Goal: Transaction & Acquisition: Purchase product/service

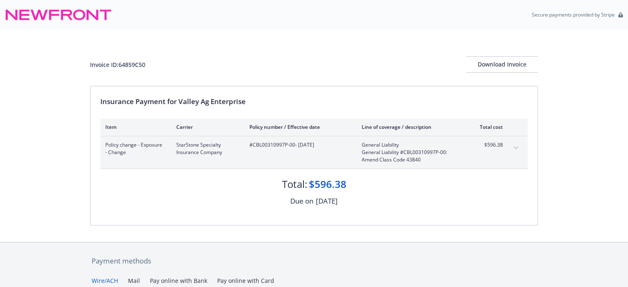
click at [494, 155] on div "$596.38" at bounding box center [487, 152] width 31 height 22
click at [513, 146] on icon "expand content" at bounding box center [515, 147] width 5 height 3
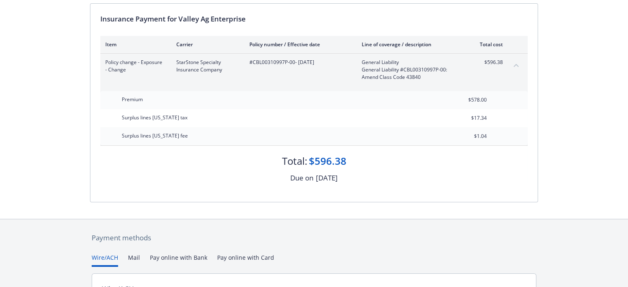
scroll to position [184, 0]
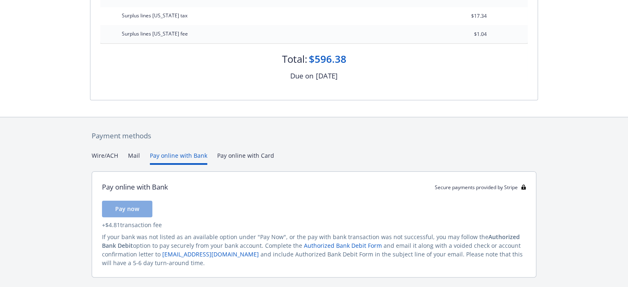
click at [169, 155] on button "Pay online with Bank" at bounding box center [178, 158] width 57 height 14
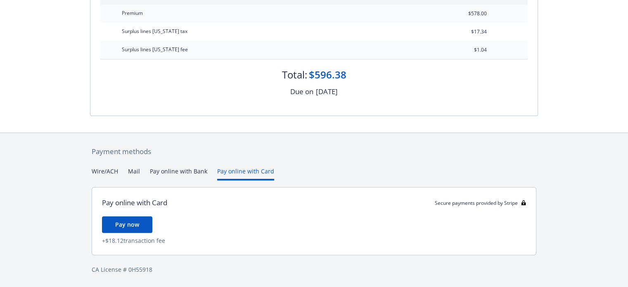
scroll to position [168, 0]
click at [231, 160] on div "Payment methods Wire/ACH Mail Pay online with Bank Pay online with Card Pay onl…" at bounding box center [314, 210] width 448 height 154
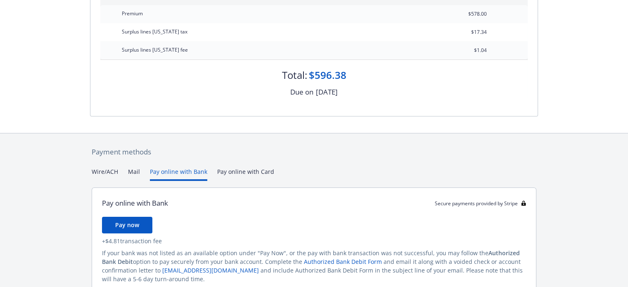
click at [188, 173] on button "Pay online with Bank" at bounding box center [178, 174] width 57 height 14
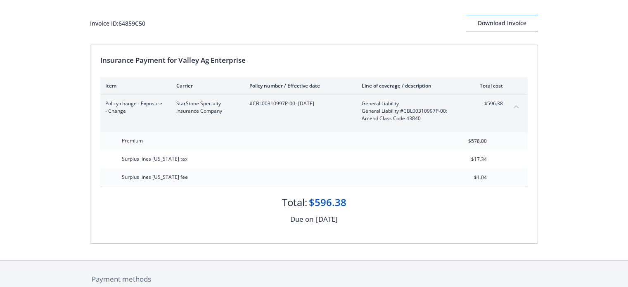
scroll to position [0, 0]
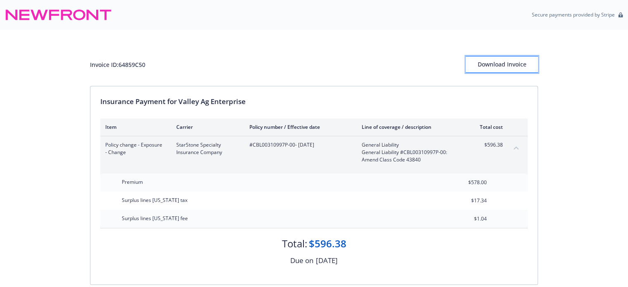
click at [490, 66] on div "Download Invoice" at bounding box center [502, 65] width 72 height 16
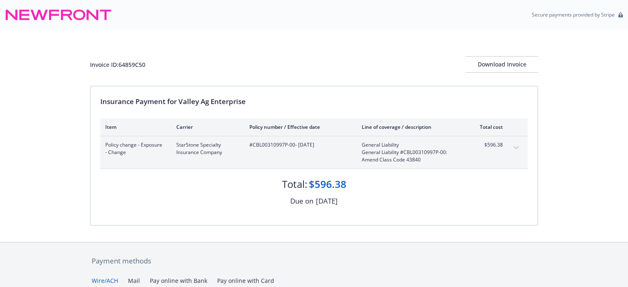
scroll to position [124, 0]
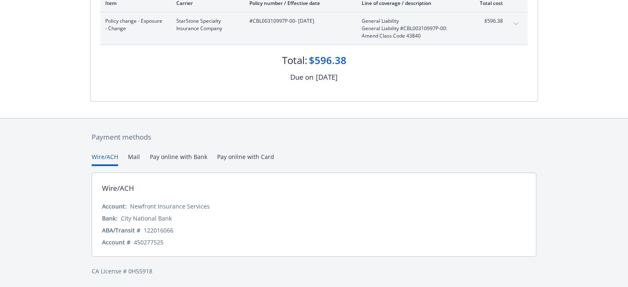
click at [160, 156] on button "Pay online with Bank" at bounding box center [178, 159] width 57 height 14
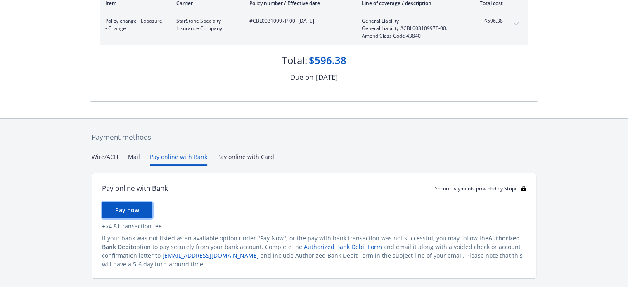
click at [125, 215] on button "Pay now" at bounding box center [127, 210] width 50 height 17
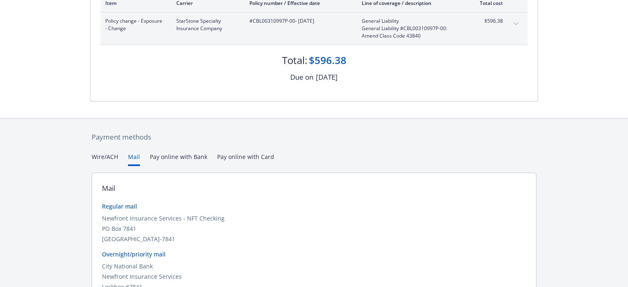
click at [137, 157] on button "Mail" at bounding box center [134, 159] width 12 height 14
